Goal: Transaction & Acquisition: Purchase product/service

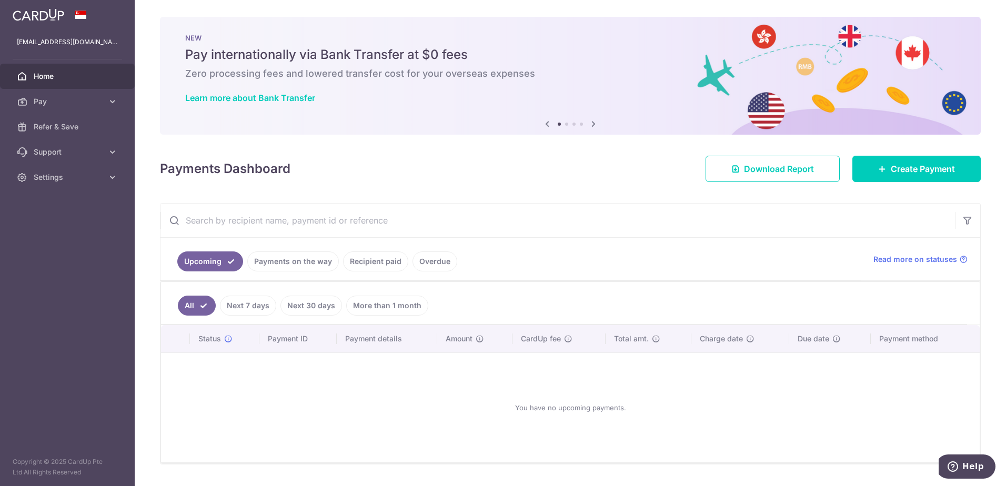
click at [593, 123] on icon at bounding box center [593, 123] width 13 height 13
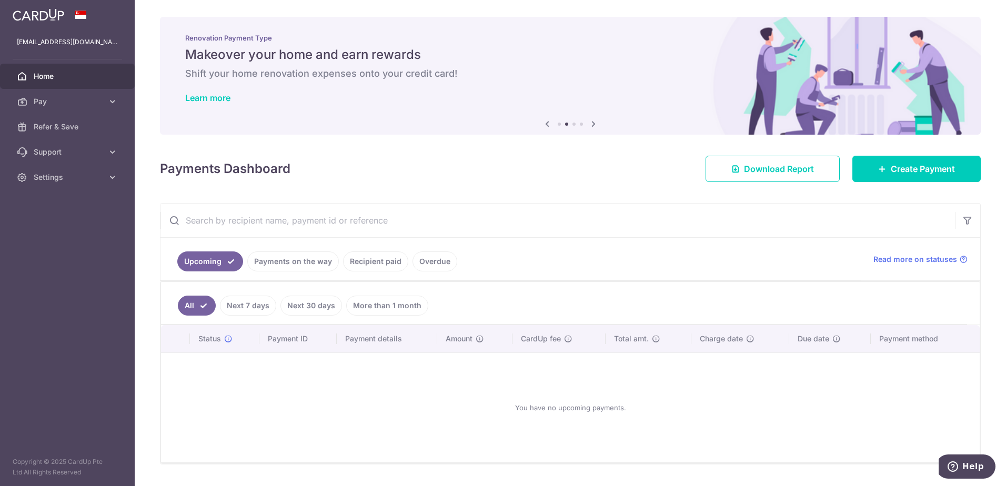
click at [593, 123] on icon at bounding box center [593, 123] width 13 height 13
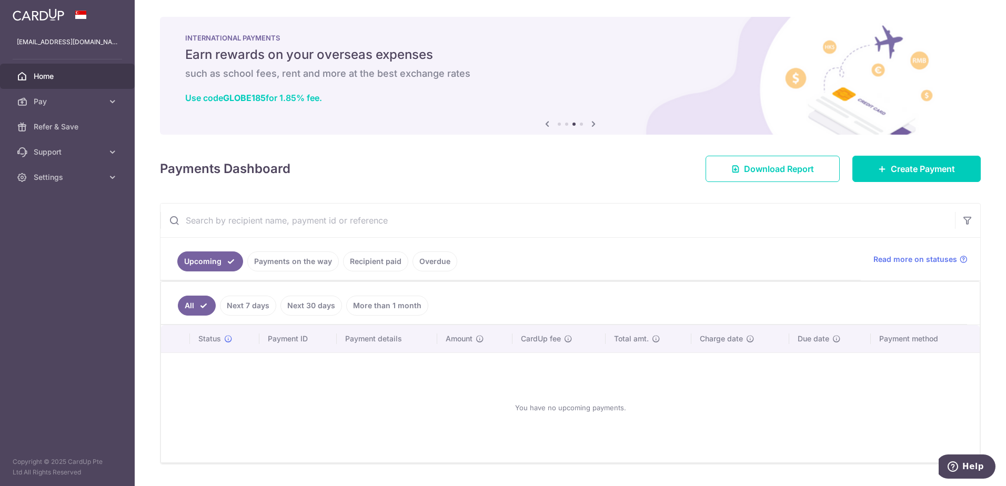
click at [593, 123] on icon at bounding box center [593, 123] width 13 height 13
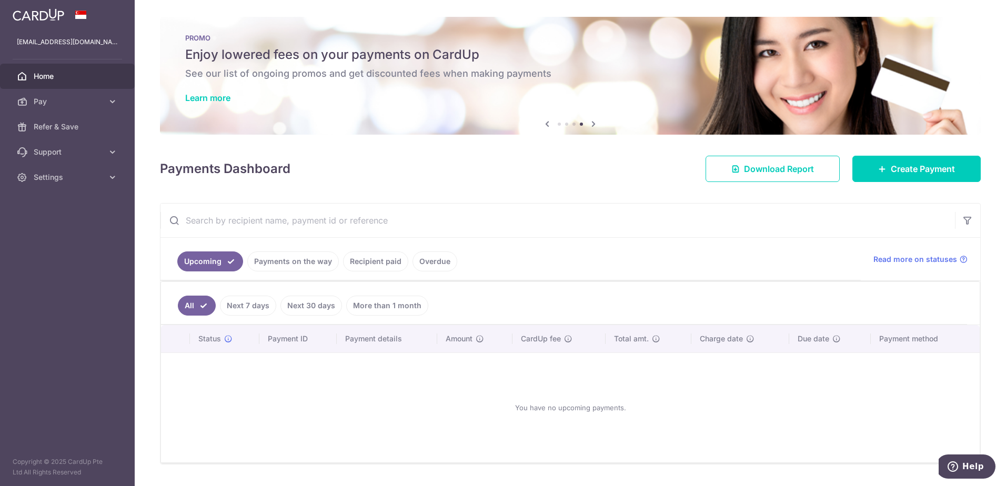
click at [278, 88] on div "PROMO Enjoy lowered fees on your payments on CardUp See our list of ongoing pro…" at bounding box center [570, 69] width 821 height 105
click at [217, 97] on link "Learn more" at bounding box center [207, 98] width 45 height 11
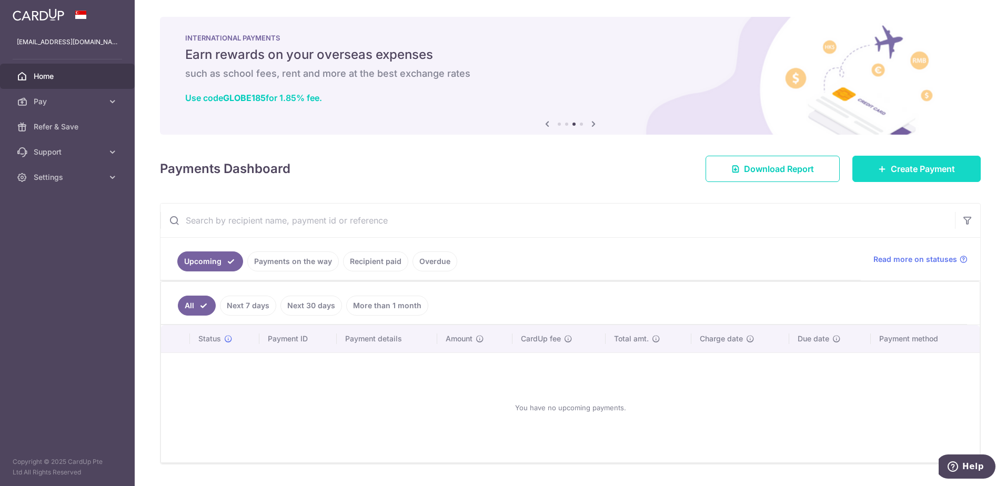
click at [912, 166] on span "Create Payment" at bounding box center [923, 169] width 64 height 13
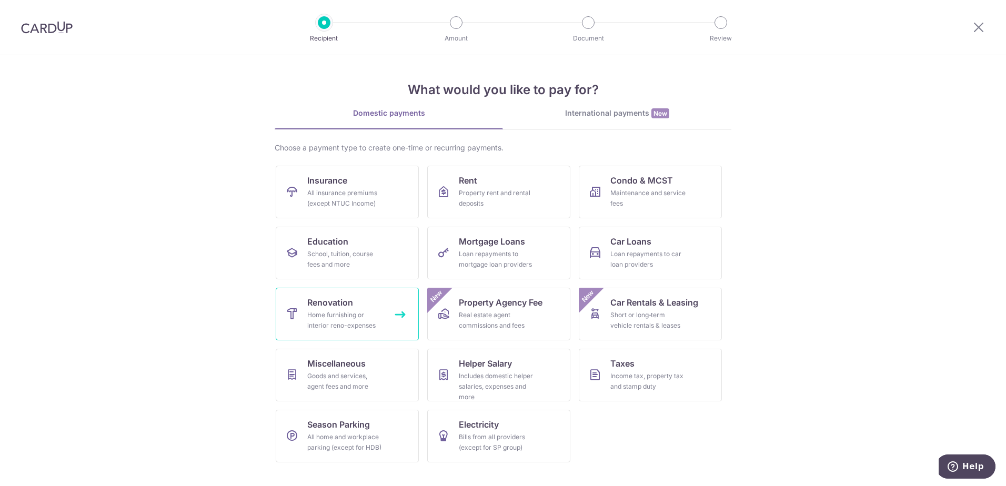
click at [337, 328] on div "Home furnishing or interior reno-expenses" at bounding box center [345, 320] width 76 height 21
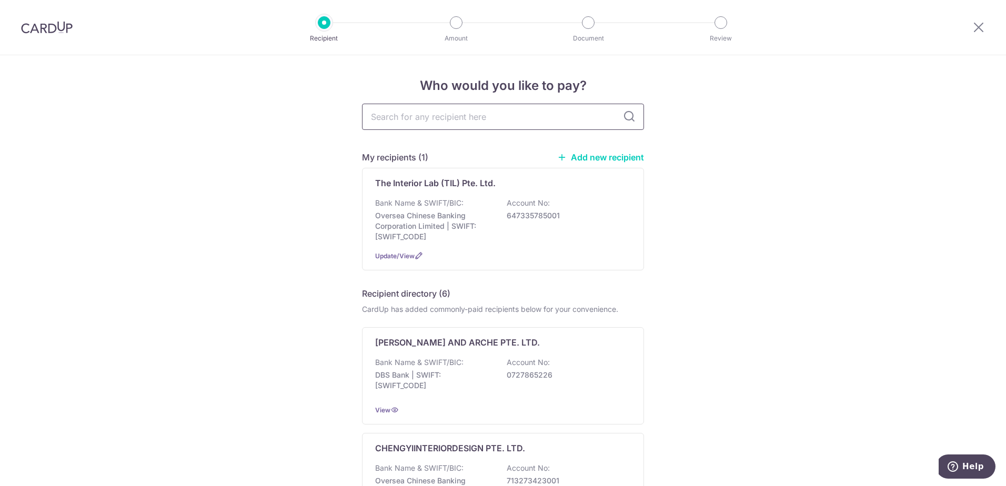
click at [438, 123] on input "text" at bounding box center [503, 117] width 282 height 26
type input "for"
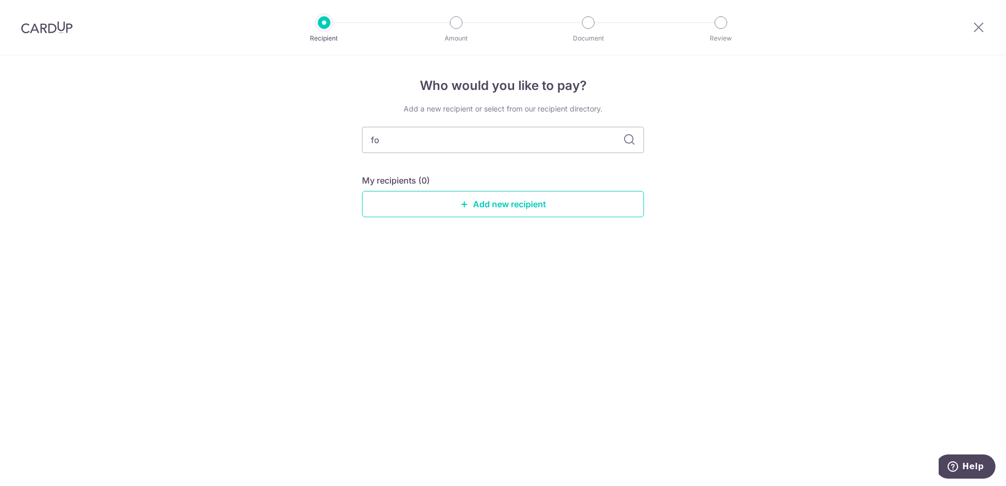
type input "f"
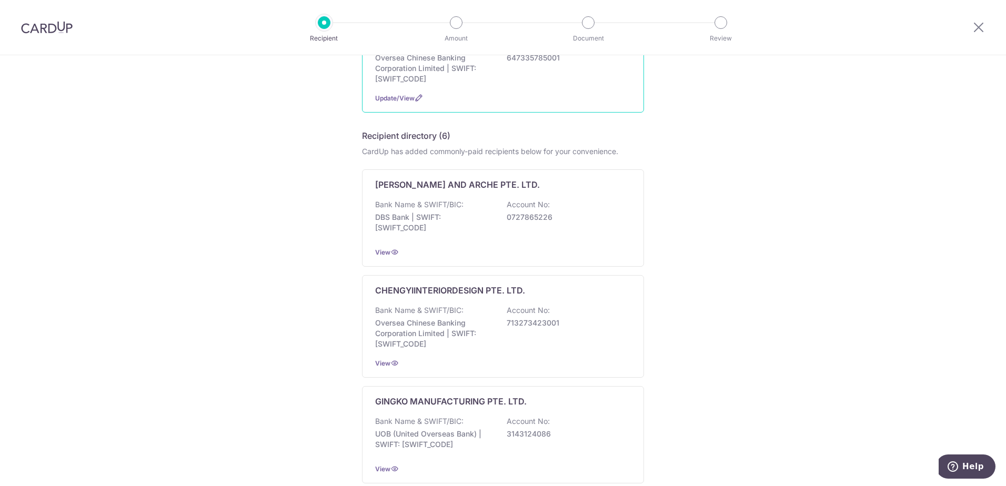
scroll to position [53, 0]
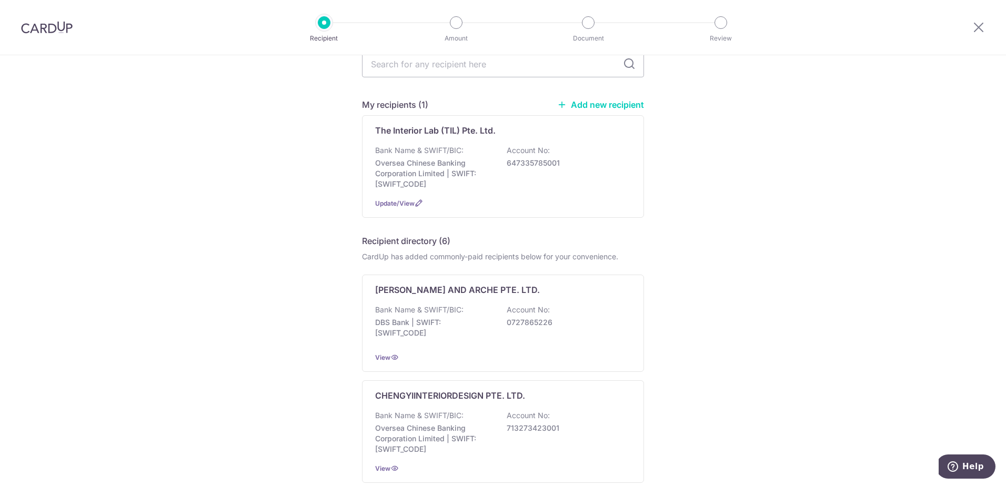
click at [600, 106] on link "Add new recipient" at bounding box center [600, 104] width 87 height 11
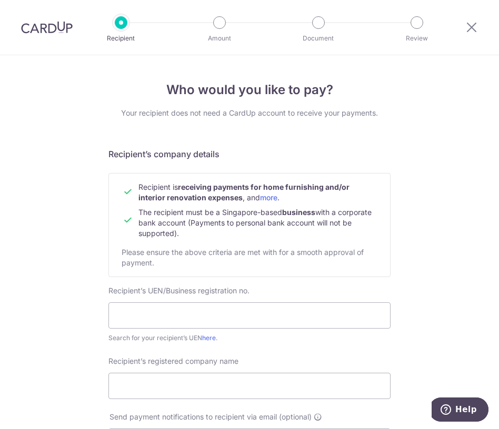
scroll to position [53, 0]
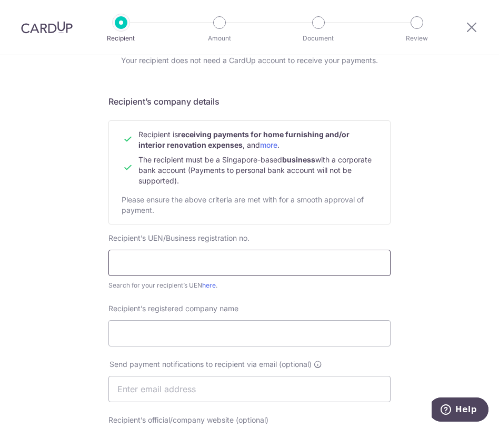
click at [145, 266] on input "text" at bounding box center [249, 263] width 282 height 26
drag, startPoint x: 185, startPoint y: 267, endPoint x: 21, endPoint y: 259, distance: 163.8
click at [17, 267] on div "Who would you like to pay? Your recipient does not need a CardUp account to rec…" at bounding box center [249, 400] width 499 height 795
type input "199306604D"
click at [141, 328] on input "Recipient’s registered company name" at bounding box center [249, 333] width 282 height 26
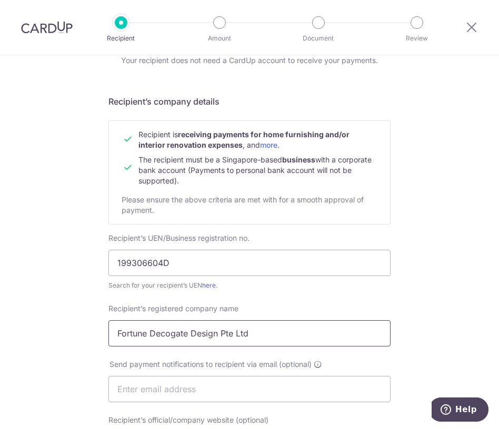
type input "Fortune Decogate Design Pte Ltd"
click at [61, 339] on div "Who would you like to pay? Your recipient does not need a CardUp account to rec…" at bounding box center [249, 400] width 499 height 795
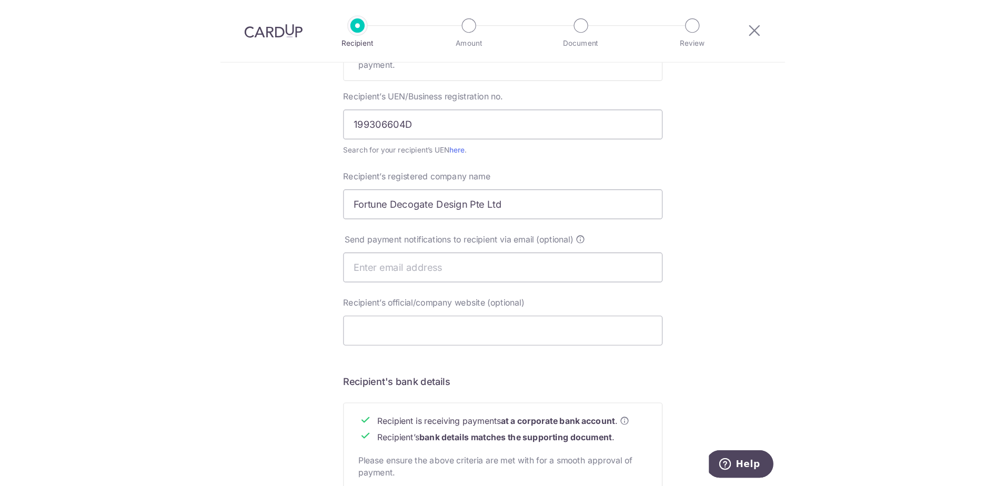
scroll to position [210, 0]
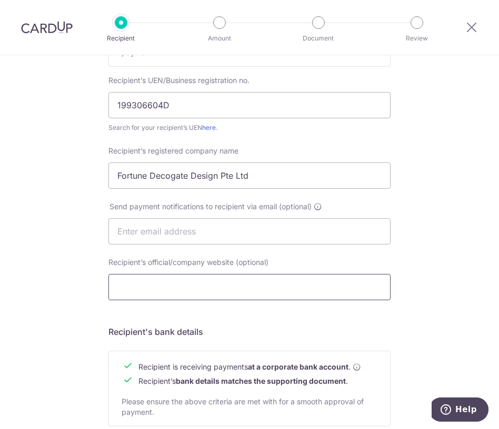
click at [159, 295] on input "Recipient’s official/company website (optional)" at bounding box center [249, 287] width 282 height 26
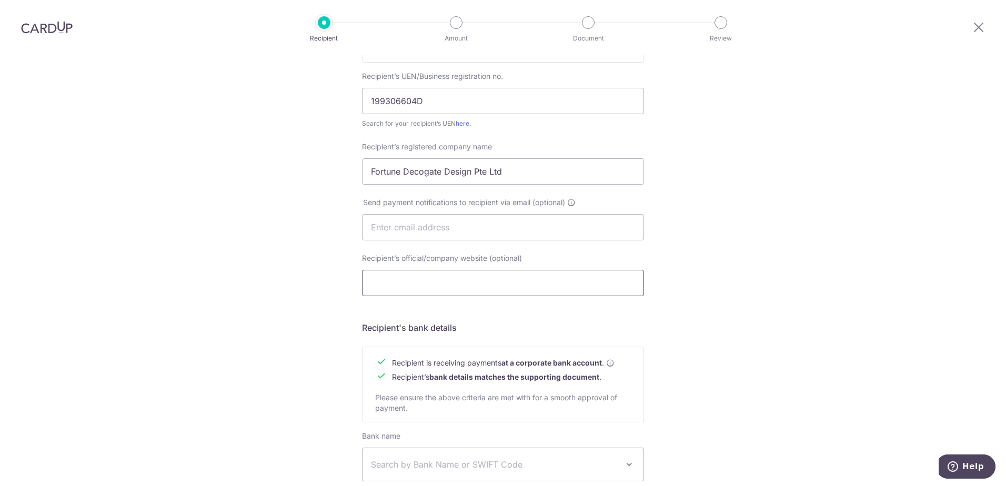
click at [398, 273] on input "Recipient’s official/company website (optional)" at bounding box center [503, 283] width 282 height 26
paste input "https://www.fortunawindow.com/"
type input "https://www.fortunawindow.com/"
click at [244, 338] on div "Who would you like to pay? Your recipient does not need a CardUp account to rec…" at bounding box center [503, 240] width 1006 height 791
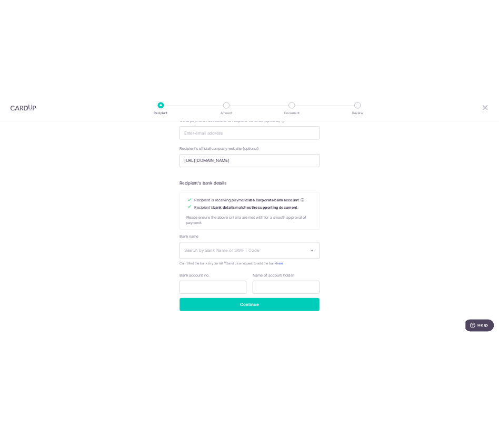
scroll to position [360, 0]
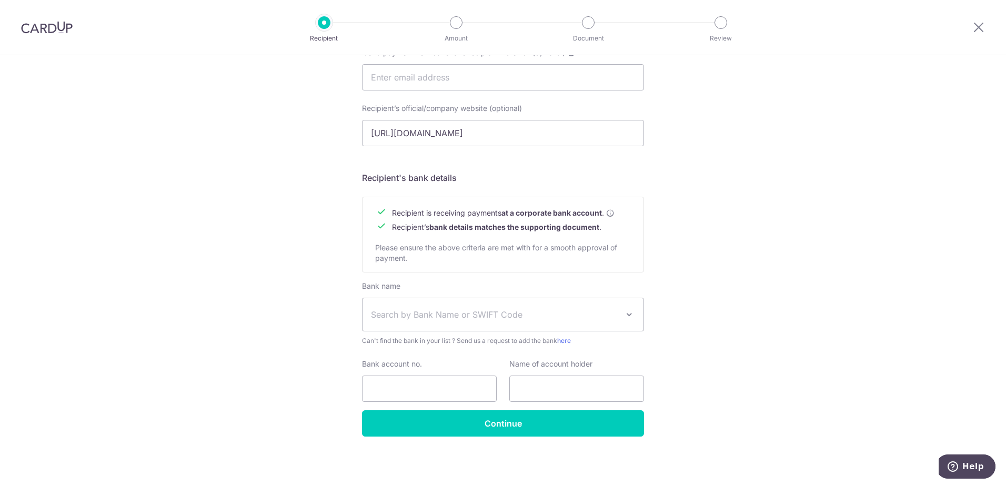
click at [477, 320] on span "Search by Bank Name or SWIFT Code" at bounding box center [494, 314] width 247 height 13
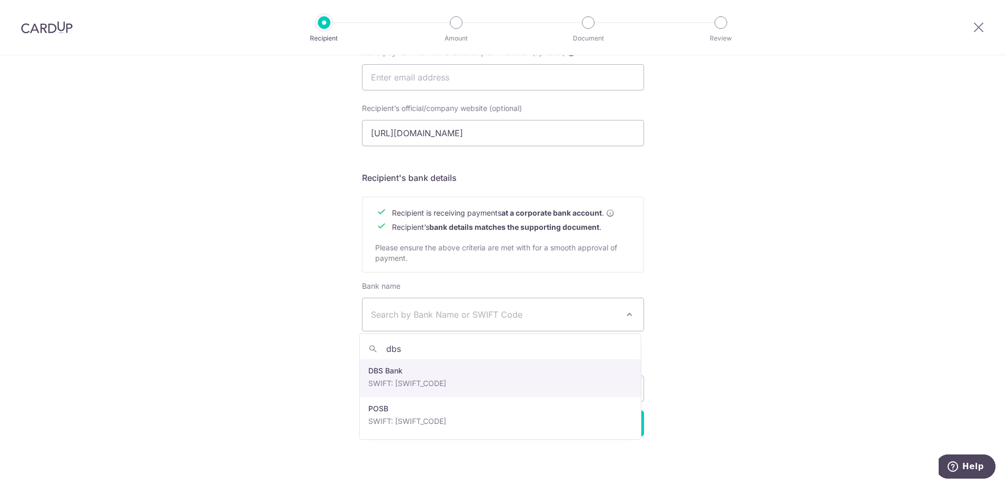
type input "dbs"
select select "6"
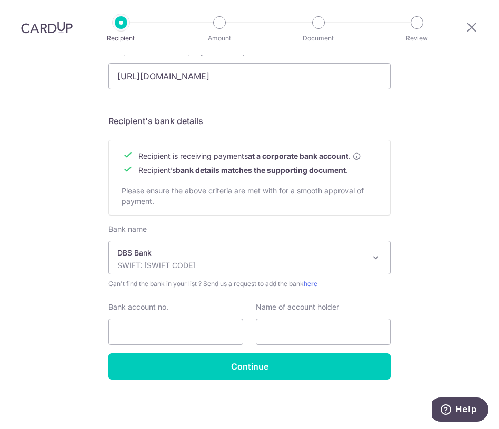
scroll to position [316, 0]
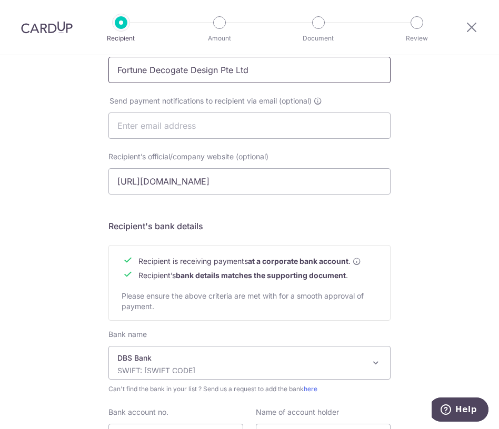
drag, startPoint x: 272, startPoint y: 75, endPoint x: -15, endPoint y: 73, distance: 286.7
click at [0, 73] on html "Recipient Amount Document Review Who would you like to pay? Your recipient does…" at bounding box center [249, 214] width 499 height 429
click at [45, 325] on div "Who would you like to pay? Your recipient does not need a CardUp account to rec…" at bounding box center [249, 136] width 499 height 795
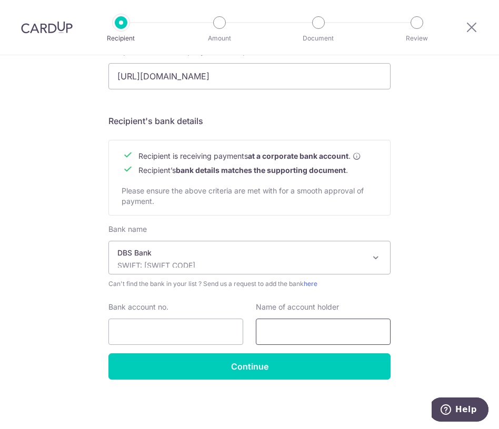
click at [297, 336] on input "text" at bounding box center [323, 332] width 135 height 26
paste input "Fortune Decogate Design Pte Ltd"
type input "Fortune Decogate Design Pte Ltd"
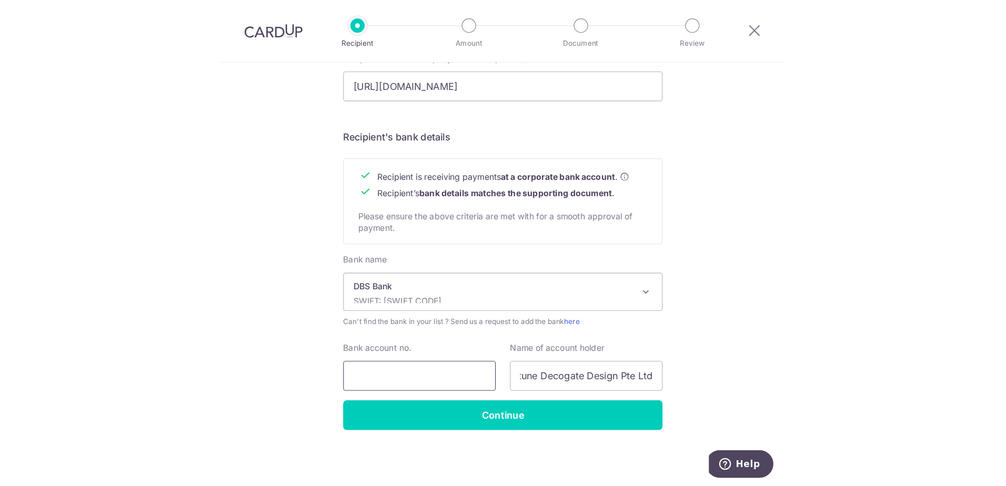
scroll to position [0, 0]
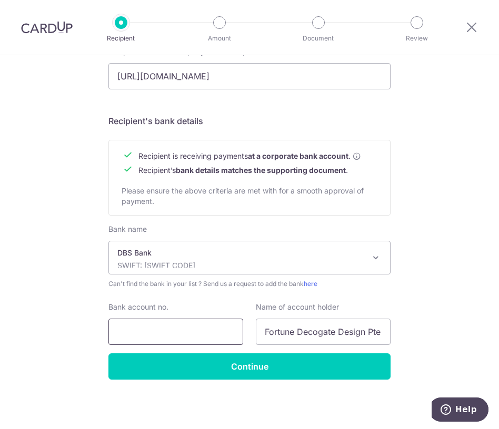
click at [168, 333] on input "Bank account no." at bounding box center [175, 332] width 135 height 26
type input "0239019633"
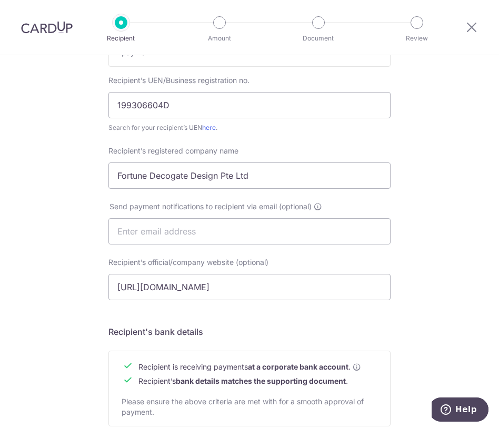
scroll to position [263, 0]
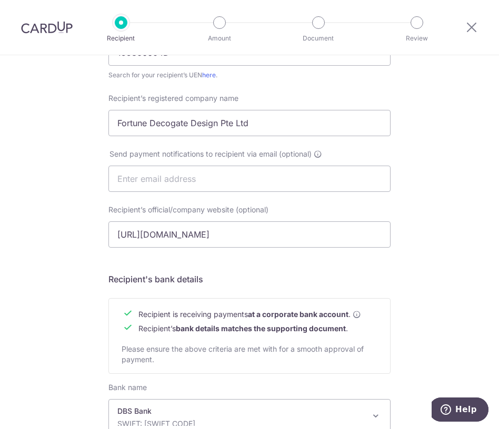
click at [38, 216] on div "Who would you like to pay? Your recipient does not need a CardUp account to rec…" at bounding box center [249, 189] width 499 height 795
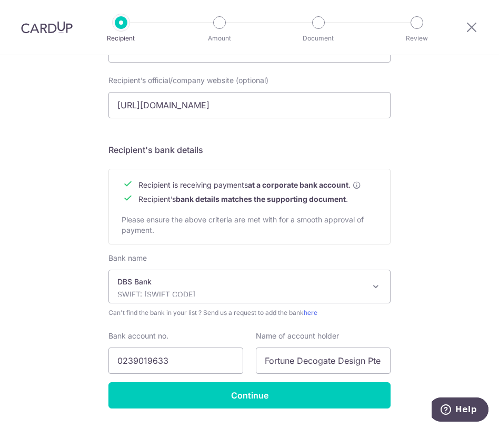
scroll to position [421, 0]
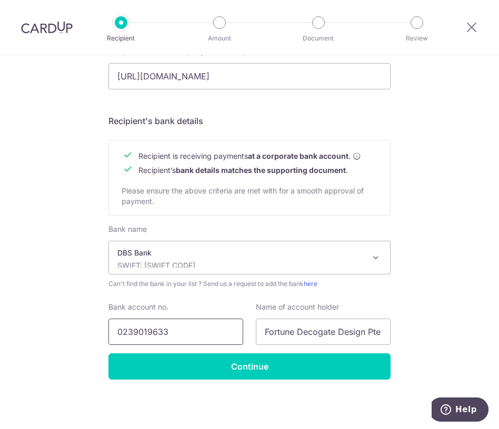
click at [140, 336] on input "0239019633" at bounding box center [175, 332] width 135 height 26
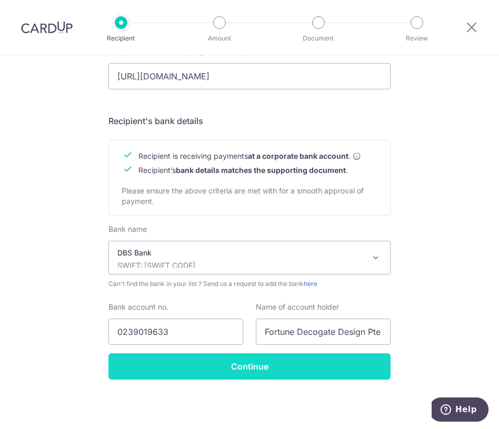
click at [279, 370] on input "Continue" at bounding box center [249, 366] width 282 height 26
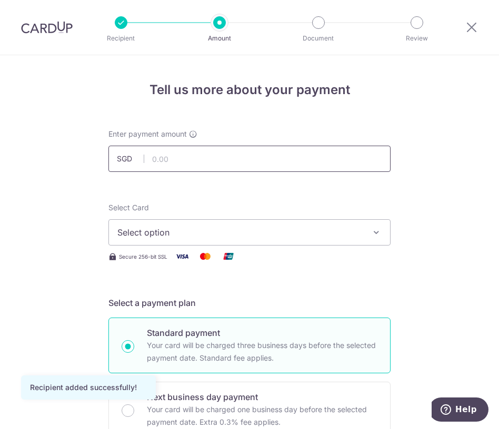
click at [185, 158] on input "text" at bounding box center [249, 159] width 282 height 26
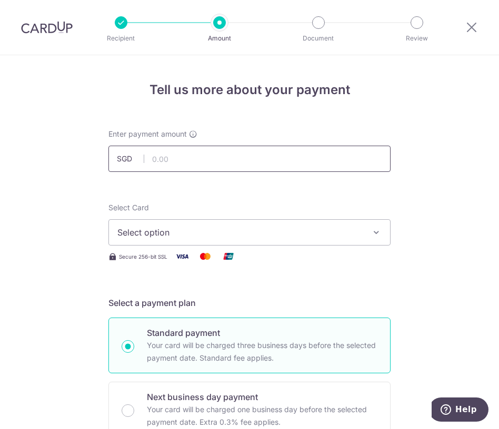
click at [194, 154] on input "text" at bounding box center [249, 159] width 282 height 26
type input "2,753.00"
click at [148, 225] on button "Select option" at bounding box center [249, 232] width 282 height 26
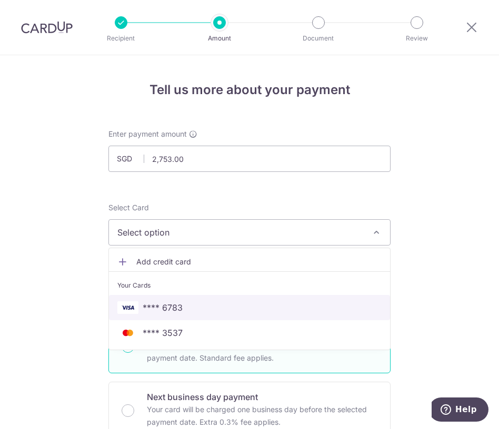
drag, startPoint x: 159, startPoint y: 312, endPoint x: 109, endPoint y: 290, distance: 54.9
click at [159, 312] on span "**** 6783" at bounding box center [163, 307] width 40 height 13
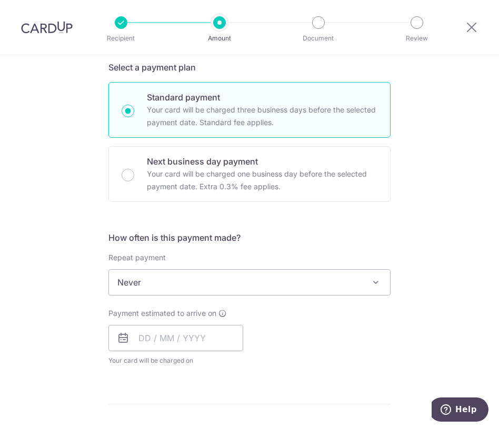
scroll to position [263, 0]
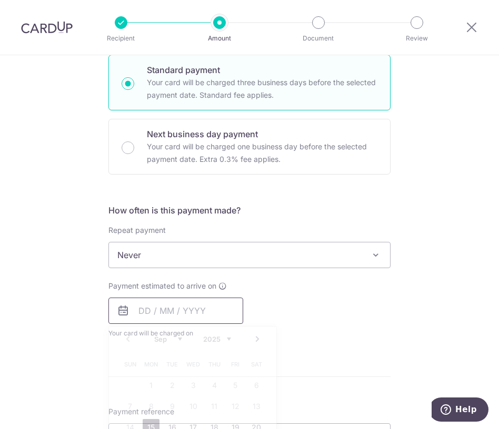
click at [186, 320] on input "text" at bounding box center [175, 311] width 135 height 26
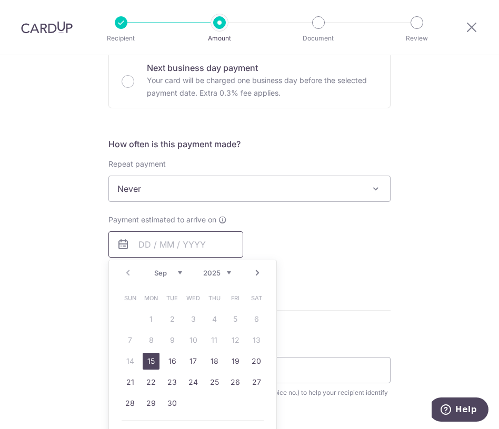
scroll to position [368, 0]
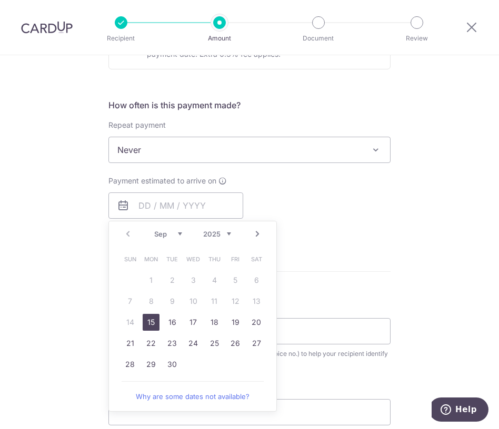
click at [125, 326] on table "Sun Mon Tue Wed Thu Fri Sat 1 2 3 4 5 6 7 8 9 10 11 12 13 14 15 16 17 18 19 20 …" at bounding box center [192, 312] width 147 height 126
click at [145, 323] on link "15" at bounding box center [151, 322] width 17 height 17
type input "[DATE]"
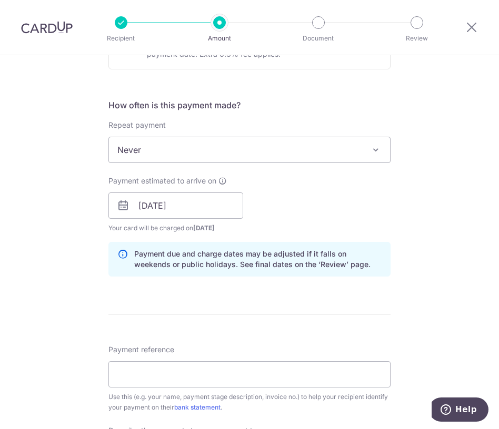
click at [58, 280] on div "Tell us more about your payment Enter payment amount SGD 2,753.00 2753.00 Recip…" at bounding box center [249, 222] width 499 height 1070
click at [52, 313] on div "Tell us more about your payment Enter payment amount SGD 2,753.00 2753.00 Recip…" at bounding box center [249, 222] width 499 height 1070
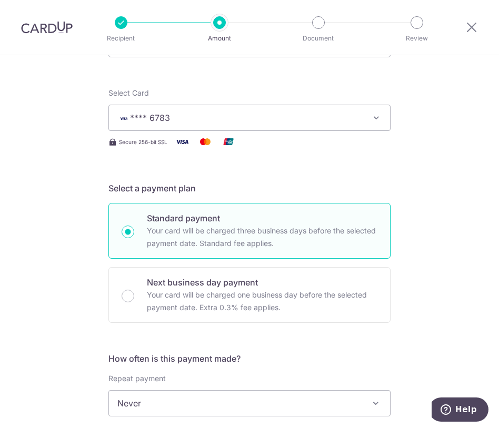
scroll to position [0, 0]
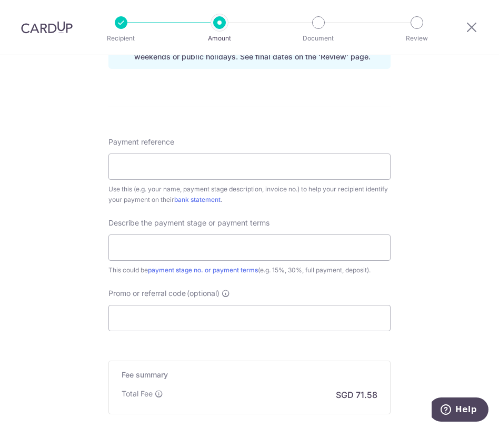
scroll to position [631, 0]
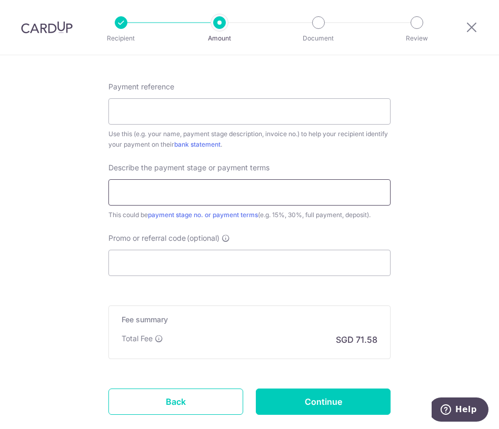
click at [139, 193] on input "text" at bounding box center [249, 192] width 282 height 26
type input "6"
type input "Deposit"
click at [150, 110] on input "Payment reference" at bounding box center [249, 111] width 282 height 26
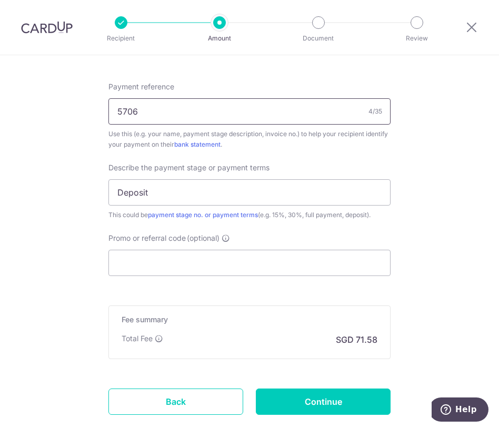
click at [112, 112] on input "5706" at bounding box center [249, 111] width 282 height 26
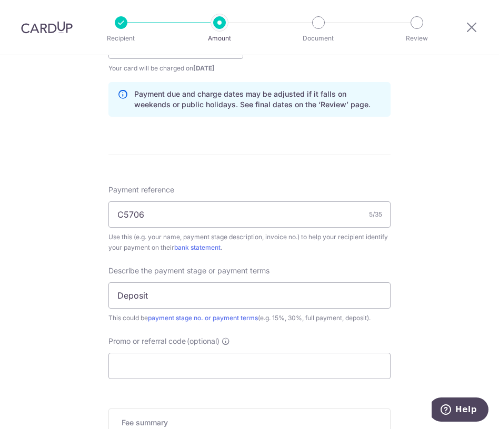
scroll to position [526, 0]
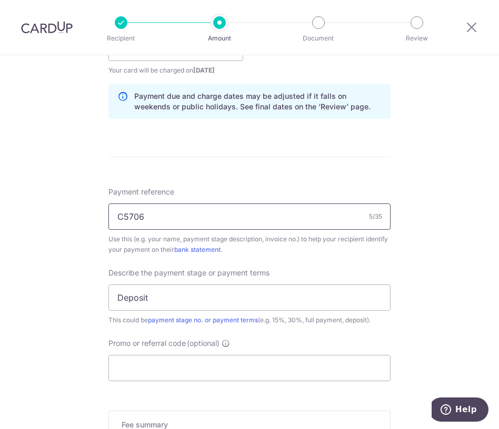
click at [124, 217] on input "C5706" at bounding box center [249, 217] width 282 height 26
click at [122, 217] on input "C5706" at bounding box center [249, 217] width 282 height 26
type input "C-5706"
click at [55, 252] on div "Tell us more about your payment Enter payment amount SGD 2,753.00 2753.00 Recip…" at bounding box center [249, 64] width 499 height 1070
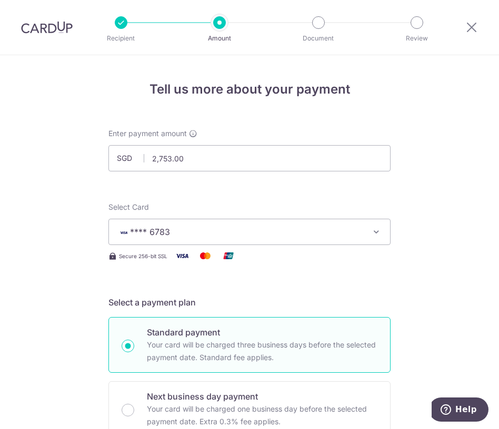
scroll to position [0, 0]
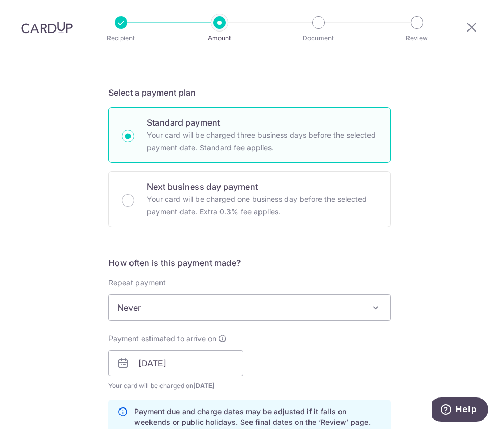
scroll to position [316, 0]
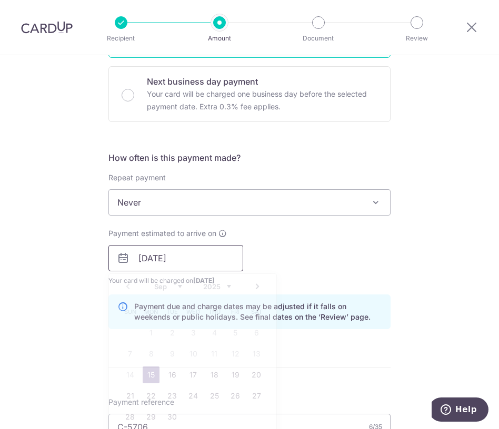
click at [203, 264] on input "[DATE]" at bounding box center [175, 258] width 135 height 26
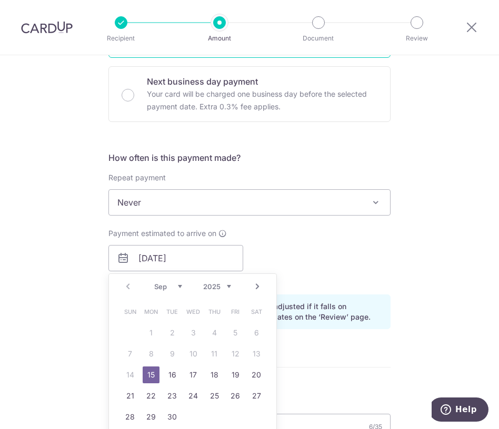
click at [49, 307] on div "Tell us more about your payment Enter payment amount SGD 2,753.00 2753.00 Recip…" at bounding box center [249, 275] width 499 height 1070
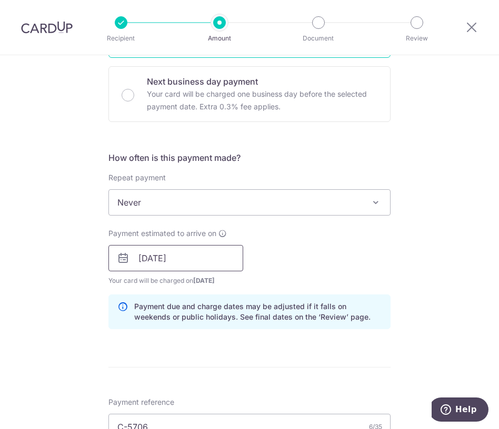
click at [198, 263] on input "[DATE]" at bounding box center [175, 258] width 135 height 26
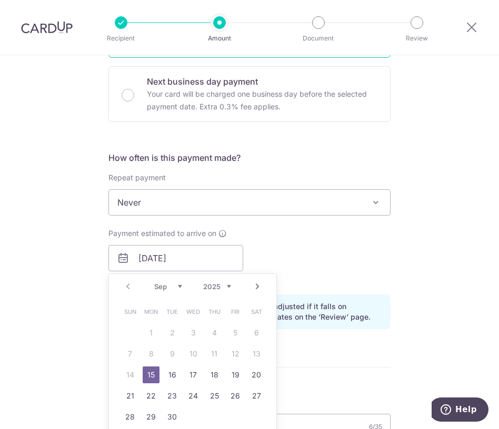
drag, startPoint x: 147, startPoint y: 374, endPoint x: 43, endPoint y: 350, distance: 107.3
click at [147, 374] on link "15" at bounding box center [151, 375] width 17 height 17
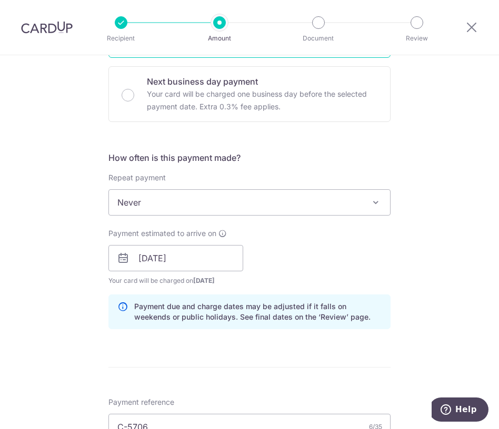
click at [33, 342] on div "Tell us more about your payment Enter payment amount SGD 2,753.00 2753.00 Recip…" at bounding box center [249, 275] width 499 height 1070
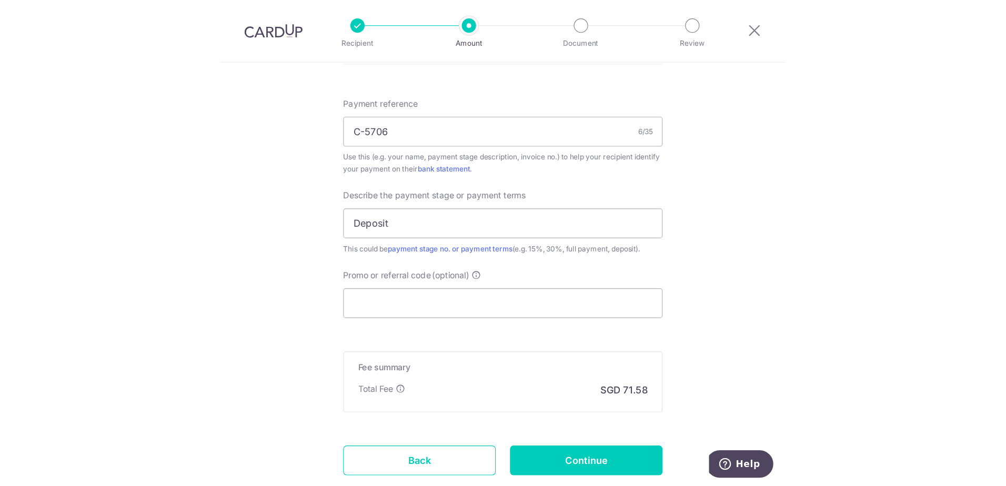
scroll to position [631, 0]
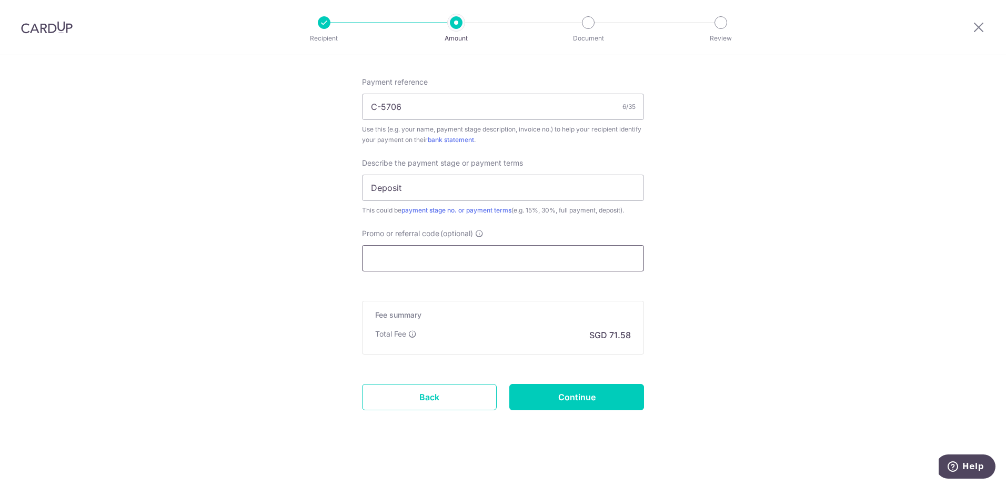
click at [431, 256] on input "Promo or referral code (optional)" at bounding box center [503, 258] width 282 height 26
paste input "RENO25ONE"
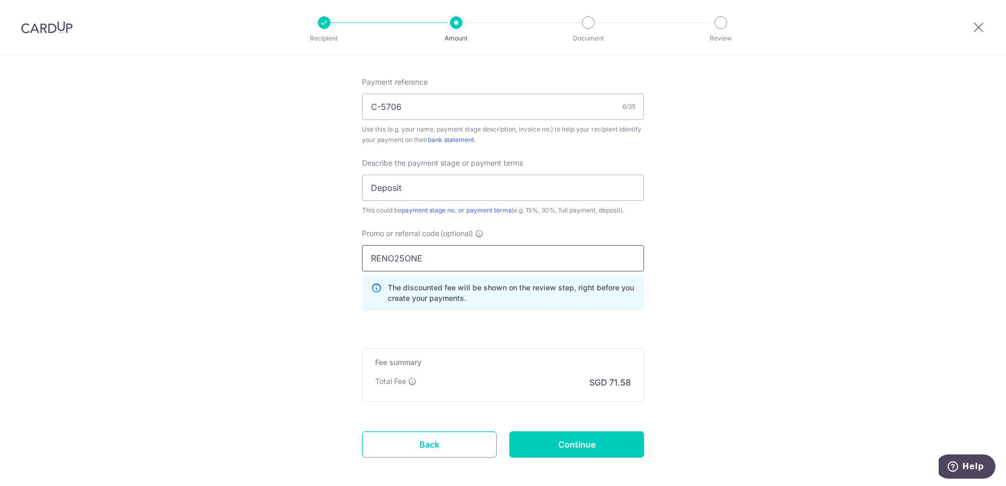
type input "RENO25ONE"
click at [498, 429] on input "Continue" at bounding box center [576, 444] width 135 height 26
type input "Create Schedule"
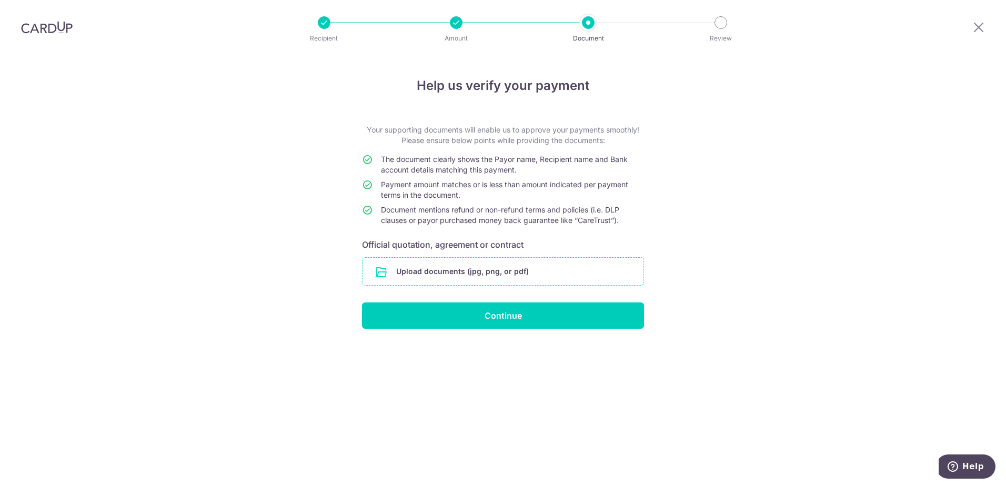
click at [447, 272] on input "file" at bounding box center [502, 271] width 281 height 27
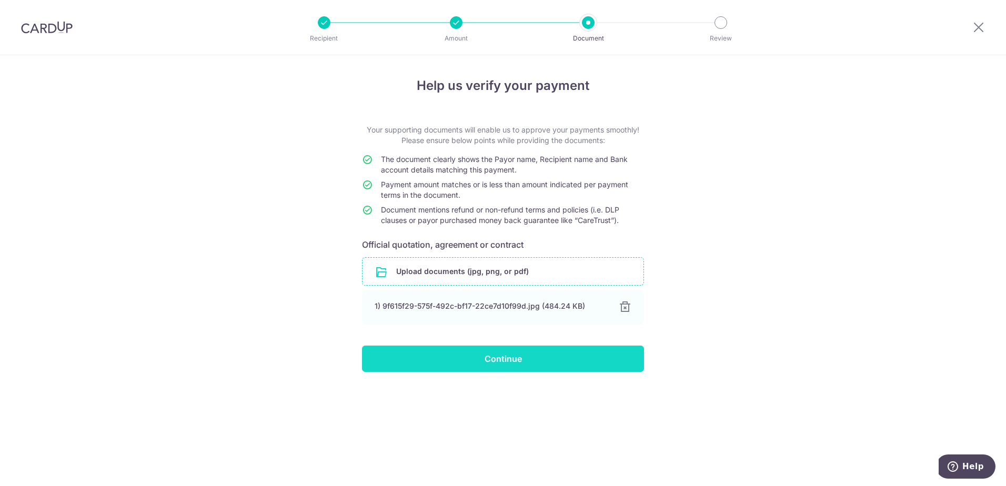
click at [604, 357] on input "Continue" at bounding box center [503, 359] width 282 height 26
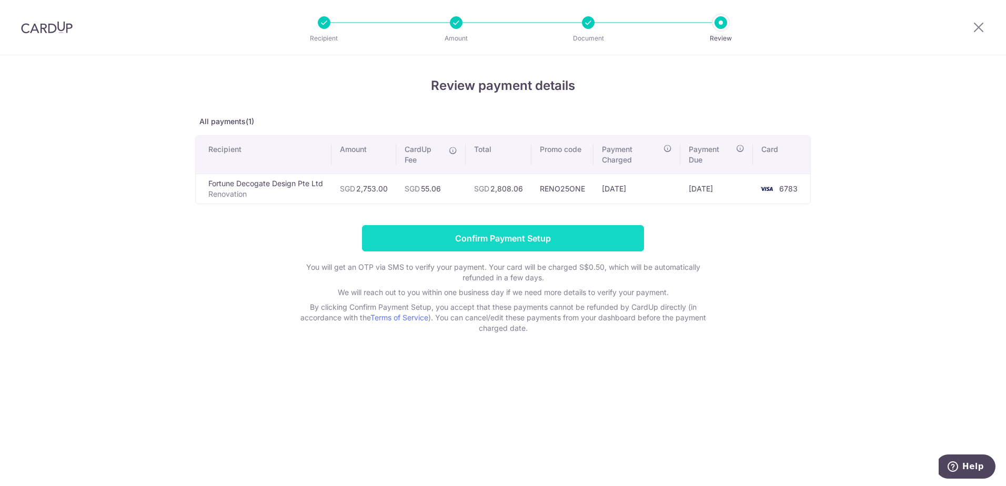
click at [572, 240] on input "Confirm Payment Setup" at bounding box center [503, 238] width 282 height 26
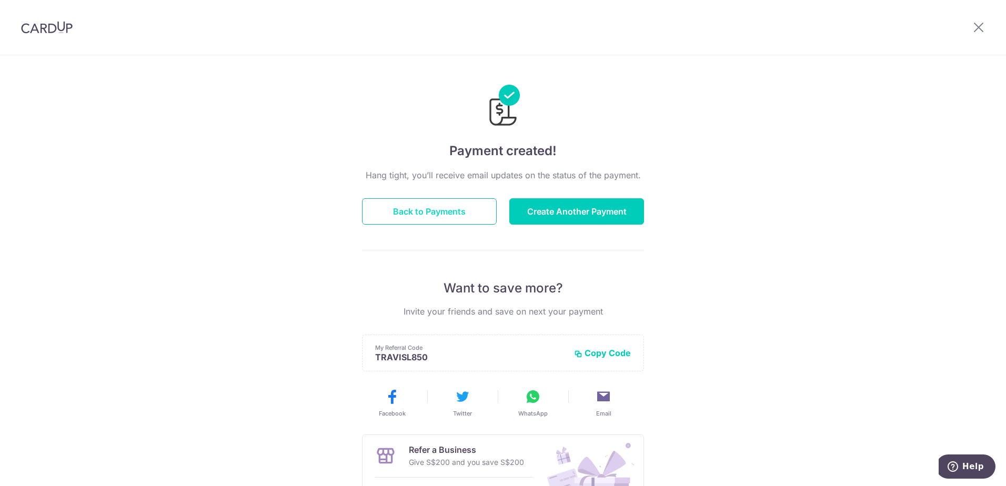
click at [412, 214] on button "Back to Payments" at bounding box center [429, 211] width 135 height 26
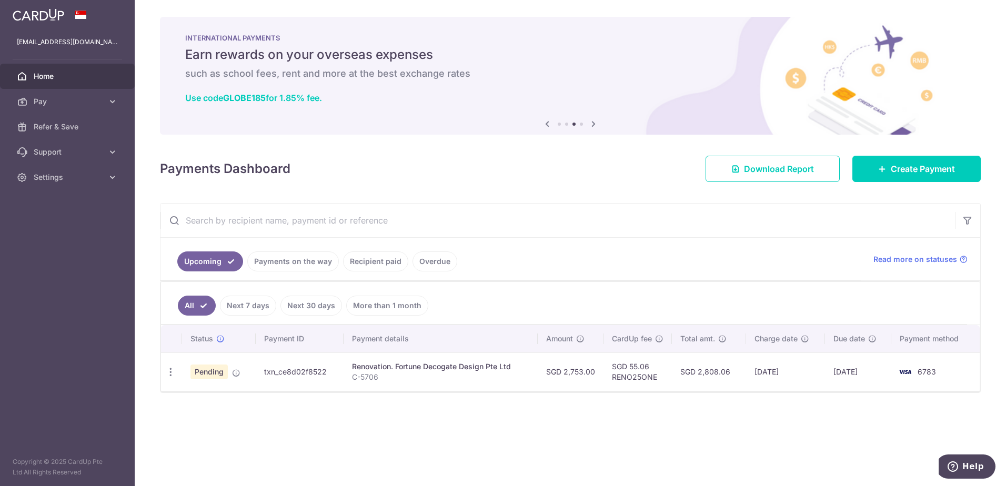
click at [384, 453] on div "× Pause Schedule Pause all future payments in this series Pause just this one p…" at bounding box center [570, 243] width 871 height 486
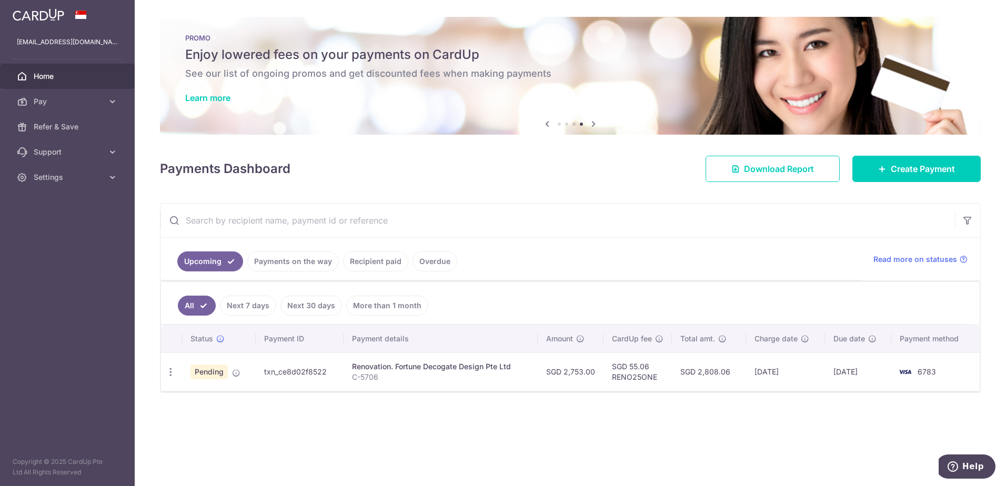
click at [54, 81] on span "Home" at bounding box center [68, 76] width 69 height 11
